Goal: Use online tool/utility

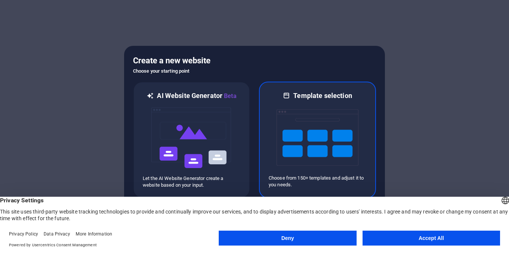
click at [304, 143] on img at bounding box center [318, 137] width 82 height 75
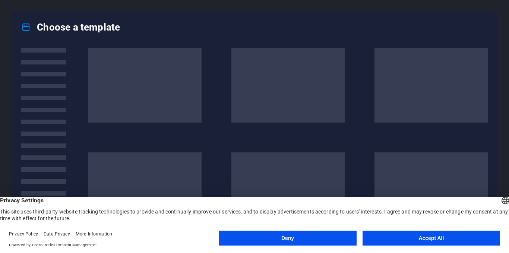
click at [389, 233] on button "Accept All" at bounding box center [432, 238] width 138 height 15
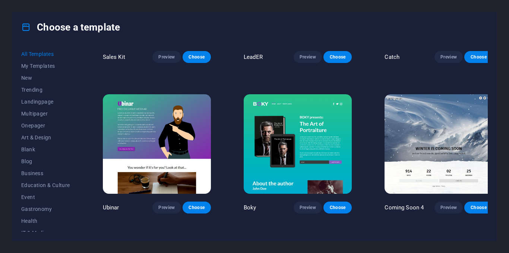
scroll to position [5751, 0]
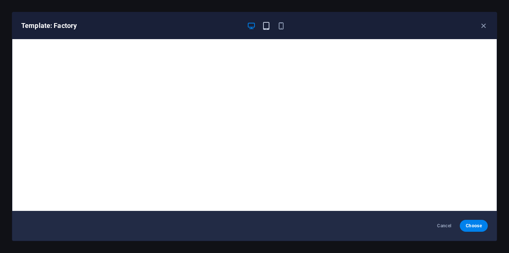
click at [263, 25] on icon "button" at bounding box center [266, 26] width 9 height 9
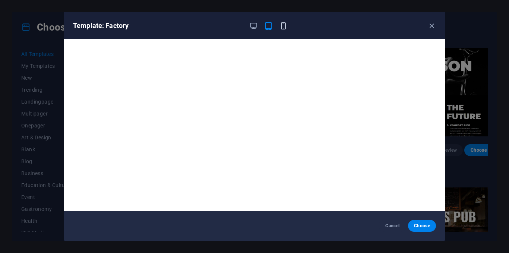
click at [286, 24] on icon "button" at bounding box center [283, 26] width 9 height 9
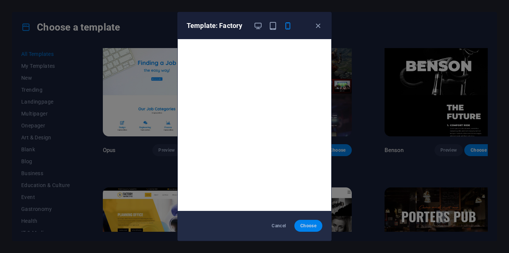
click at [312, 224] on span "Choose" at bounding box center [309, 226] width 16 height 6
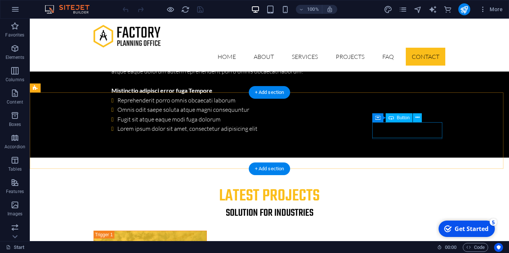
scroll to position [2328, 0]
